Goal: Task Accomplishment & Management: Complete application form

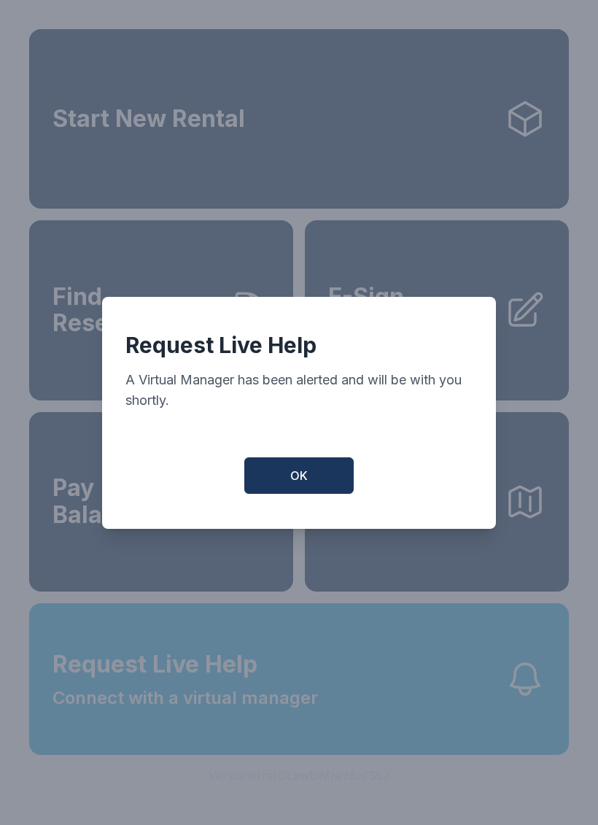
click at [311, 472] on button "OK" at bounding box center [298, 475] width 109 height 36
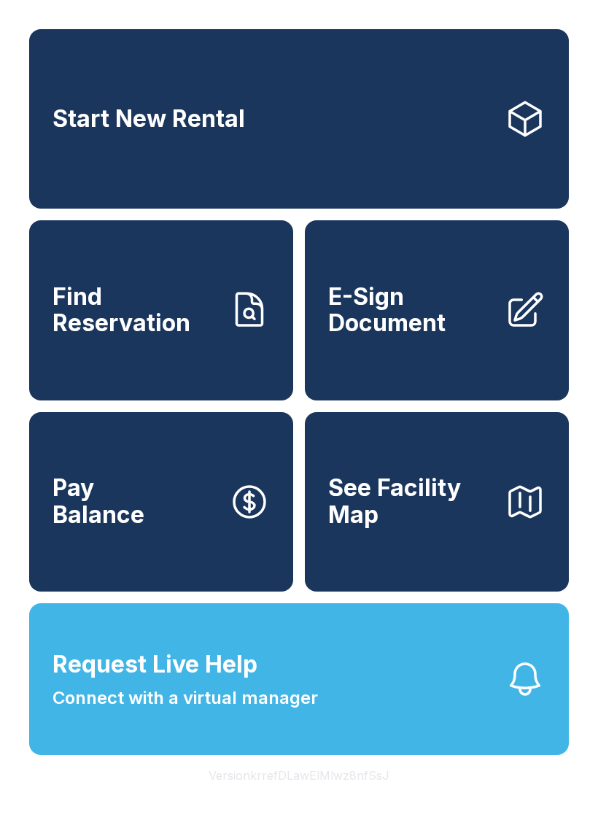
click at [295, 701] on span "Request Live Help Connect with a virtual manager" at bounding box center [185, 679] width 265 height 64
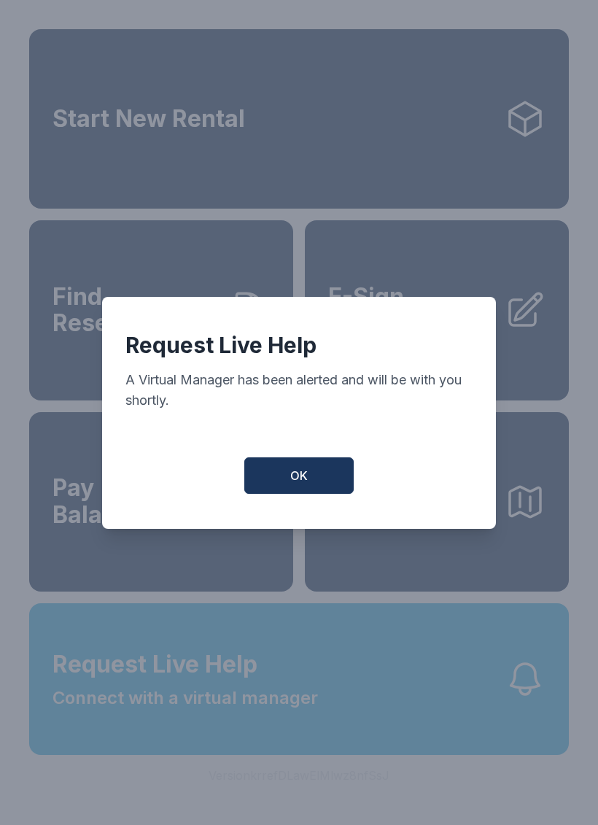
click at [283, 491] on button "OK" at bounding box center [298, 475] width 109 height 36
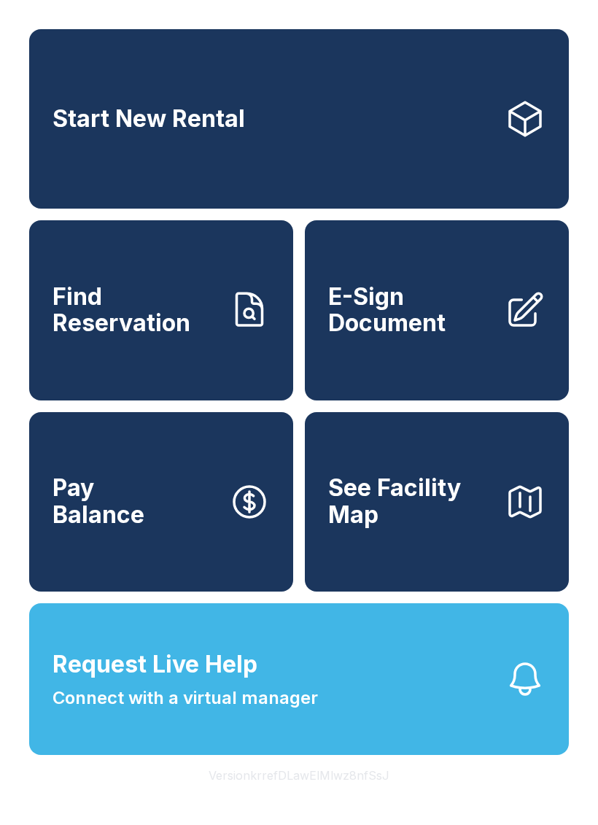
click at [427, 326] on span "E-Sign Document" at bounding box center [410, 310] width 165 height 53
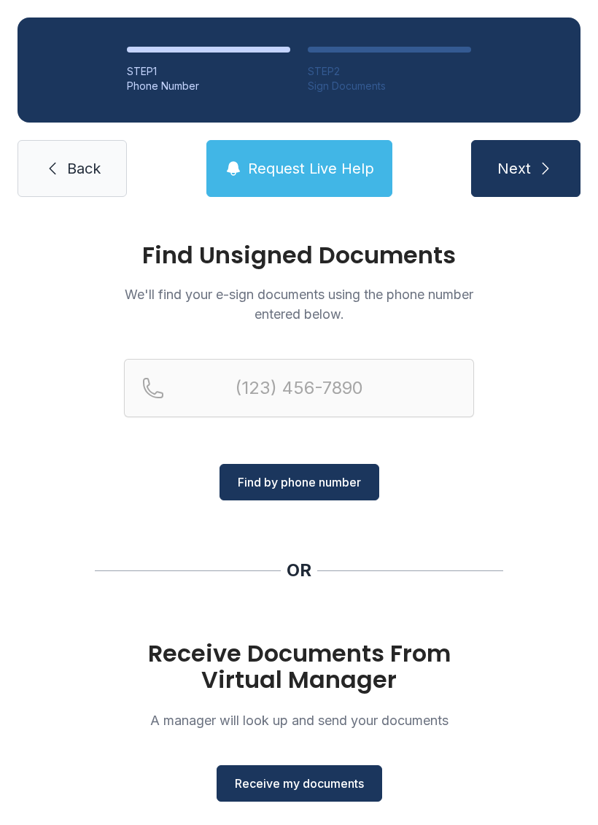
click at [339, 811] on div "Find Unsigned Documents We'll find your e-sign documents using the phone number…" at bounding box center [299, 536] width 598 height 645
click at [330, 772] on button "Receive my documents" at bounding box center [300, 783] width 166 height 36
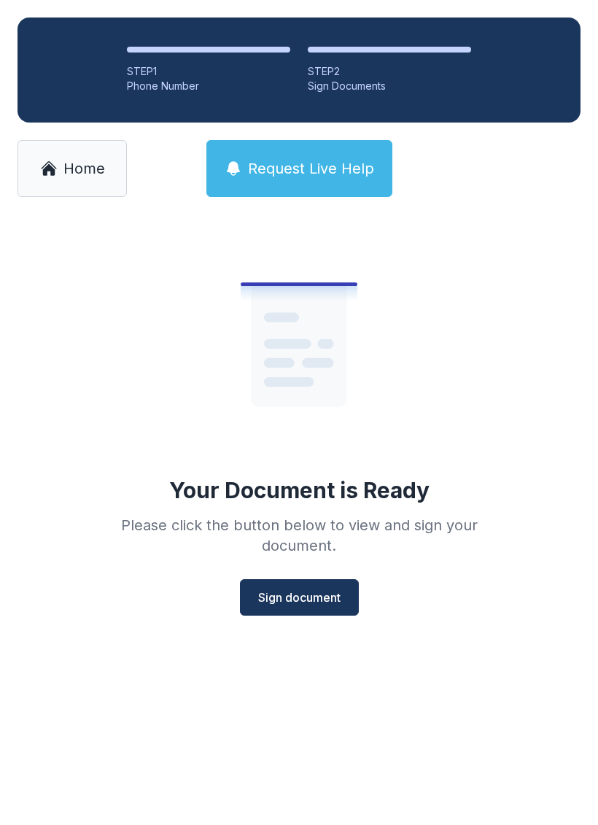
click at [319, 589] on span "Sign document" at bounding box center [299, 597] width 82 height 18
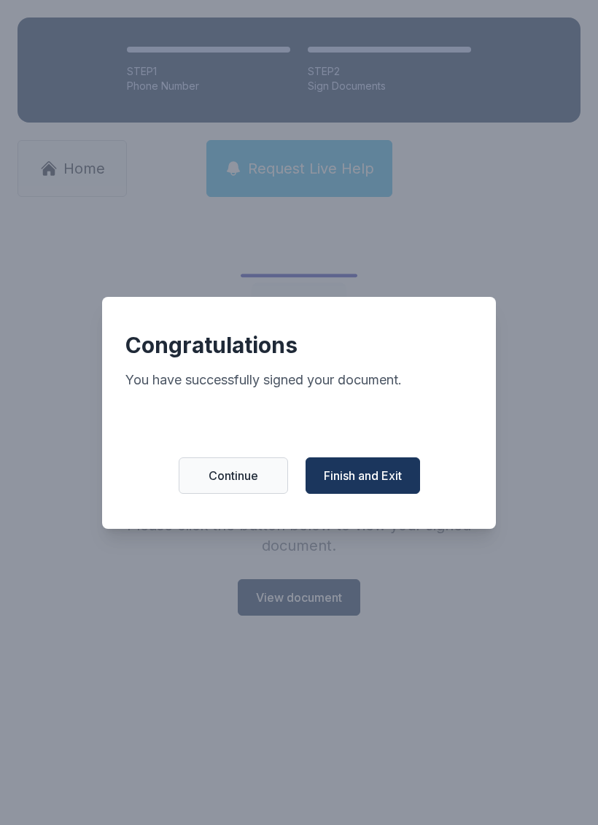
click at [380, 479] on span "Finish and Exit" at bounding box center [363, 476] width 78 height 18
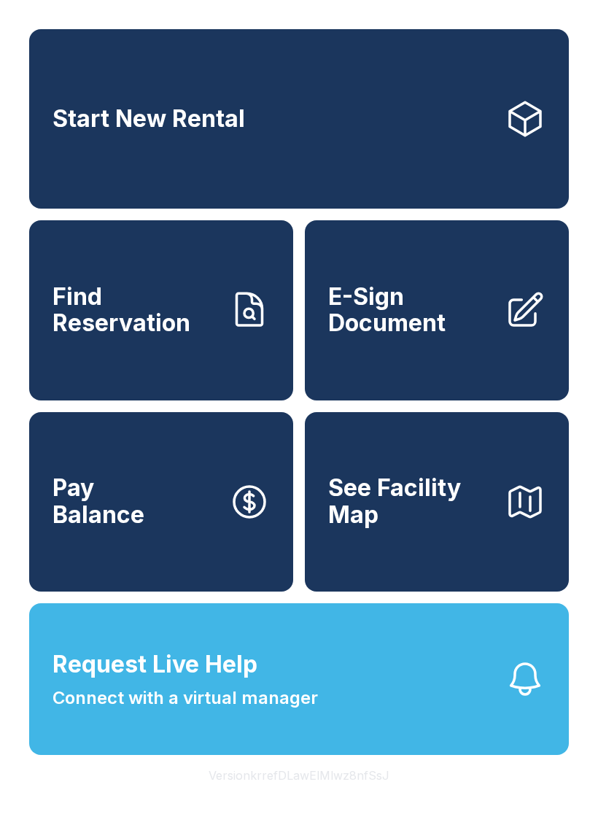
click at [222, 682] on button "Request Live Help Connect with a virtual manager" at bounding box center [299, 679] width 540 height 152
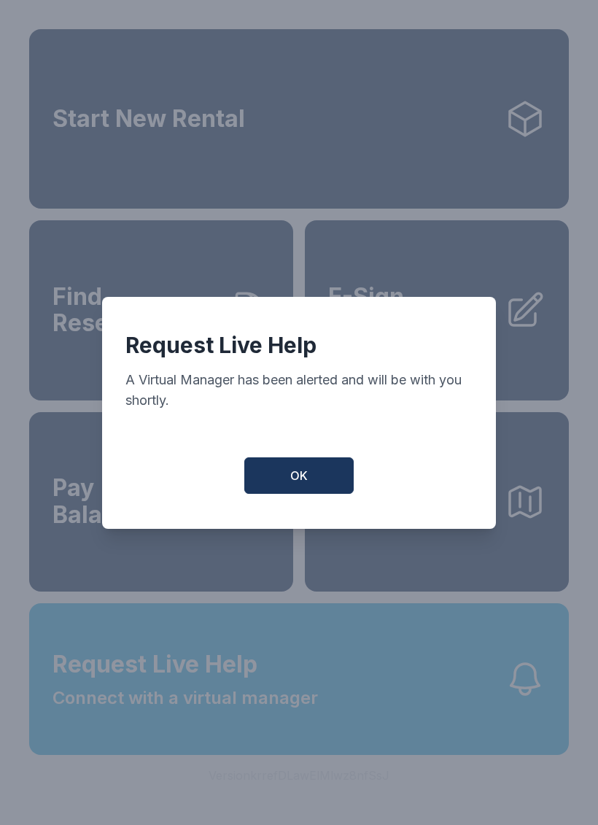
click at [292, 484] on span "OK" at bounding box center [299, 476] width 18 height 18
